Goal: Complete application form

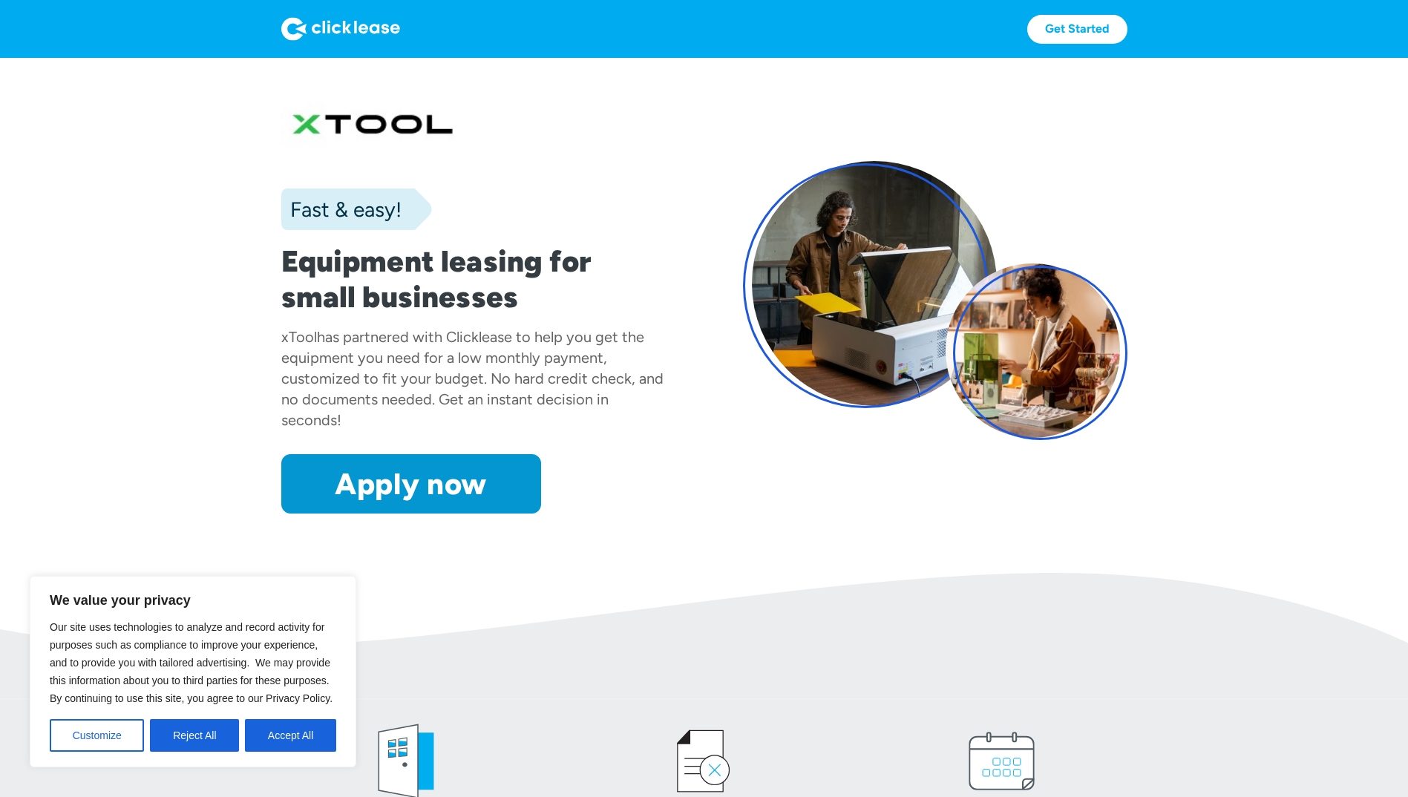
click at [278, 732] on button "Accept All" at bounding box center [290, 735] width 91 height 33
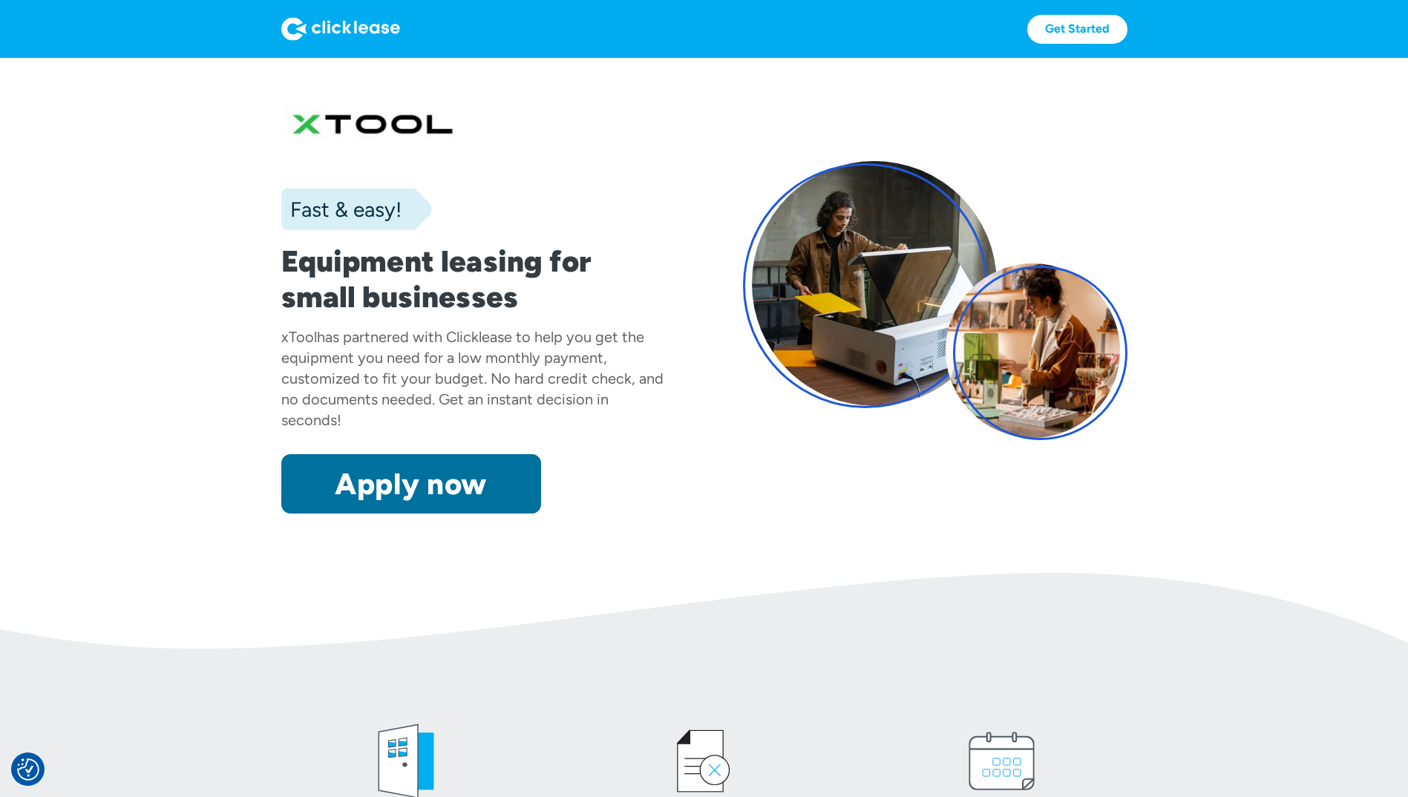
click at [429, 484] on link "Apply now" at bounding box center [411, 483] width 260 height 59
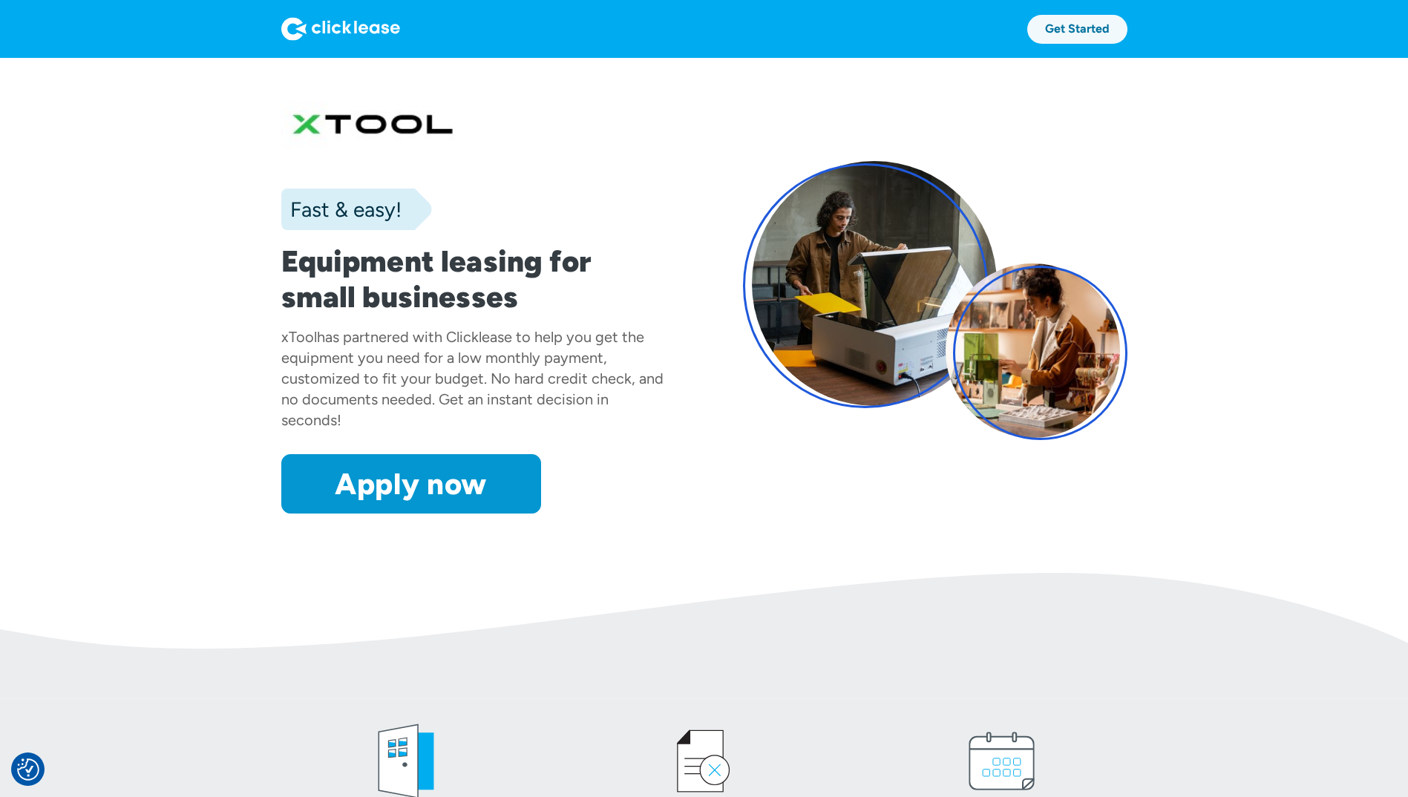
click at [1092, 36] on link "Get Started" at bounding box center [1078, 29] width 100 height 29
